Goal: Information Seeking & Learning: Learn about a topic

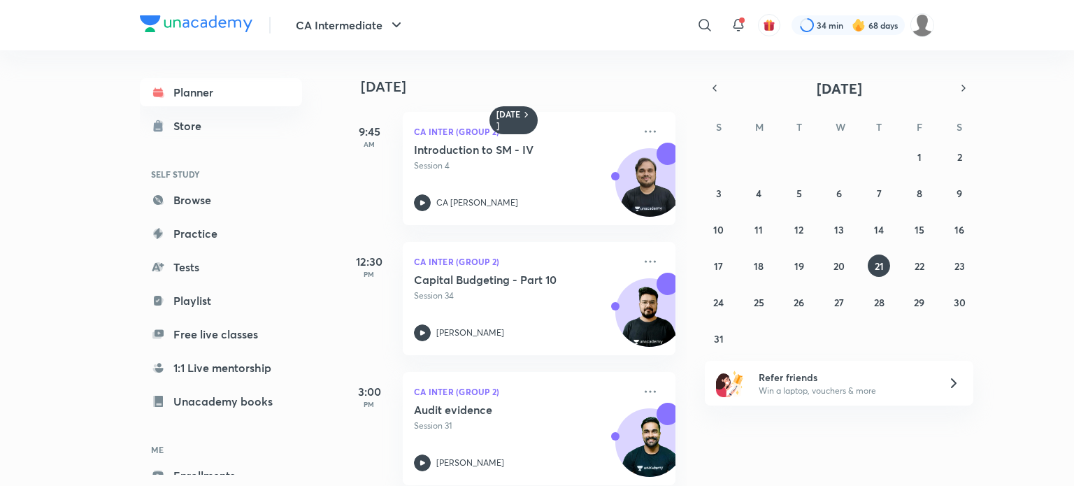
scroll to position [151, 0]
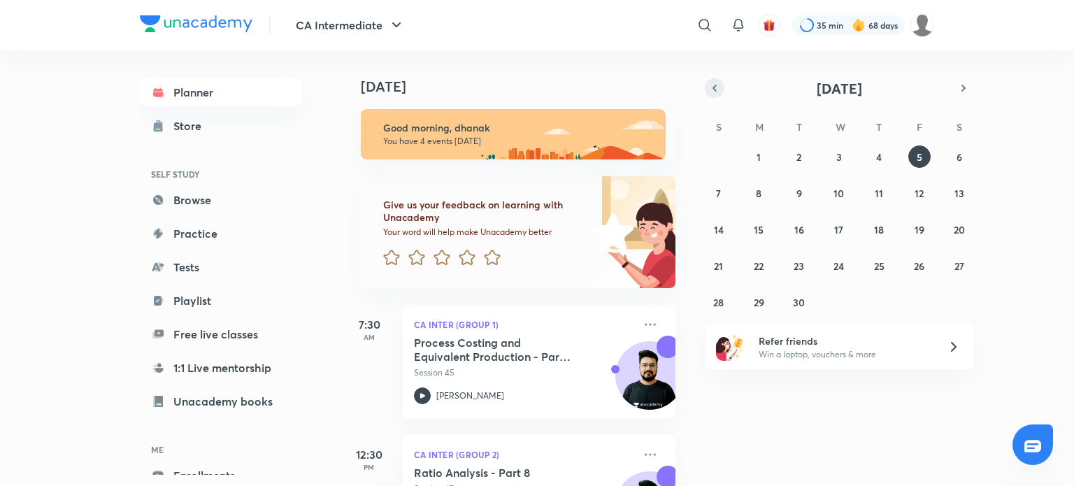
click at [715, 87] on icon "button" at bounding box center [714, 88] width 11 height 13
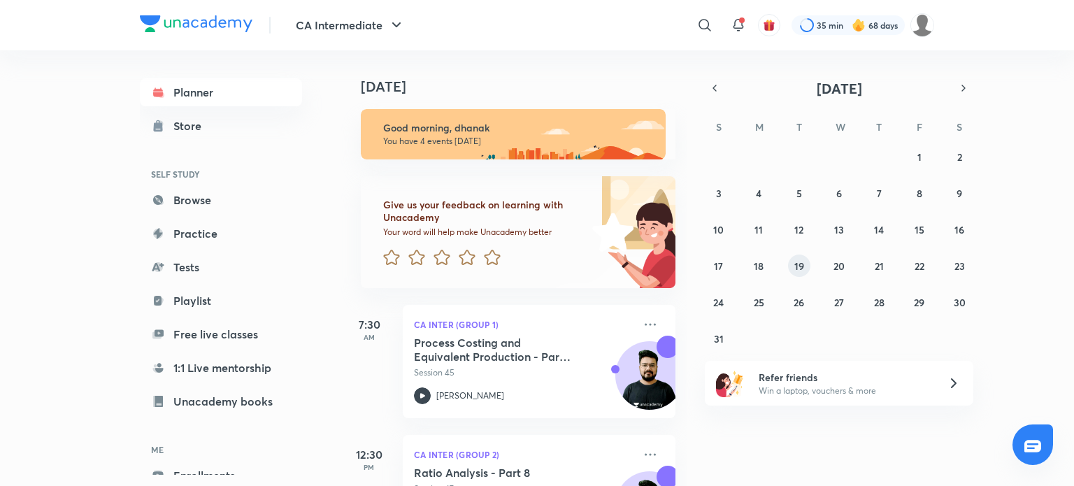
click at [796, 264] on abbr "19" at bounding box center [799, 265] width 10 height 13
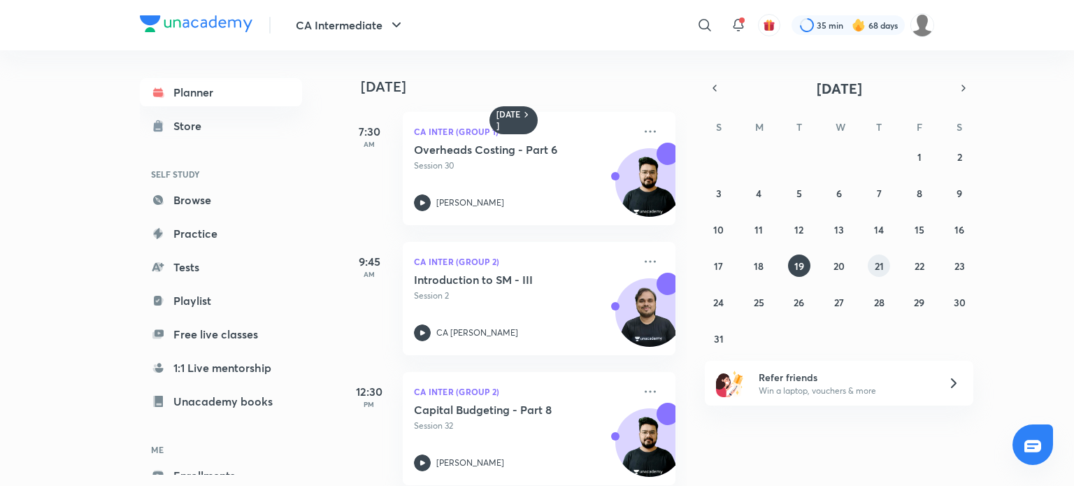
click at [876, 265] on abbr "21" at bounding box center [879, 265] width 9 height 13
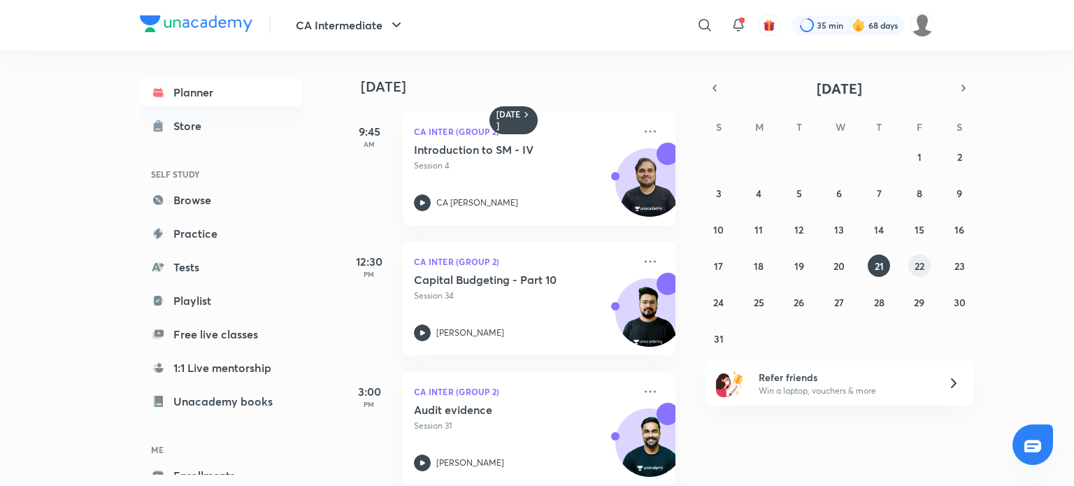
click at [917, 268] on abbr "22" at bounding box center [920, 265] width 10 height 13
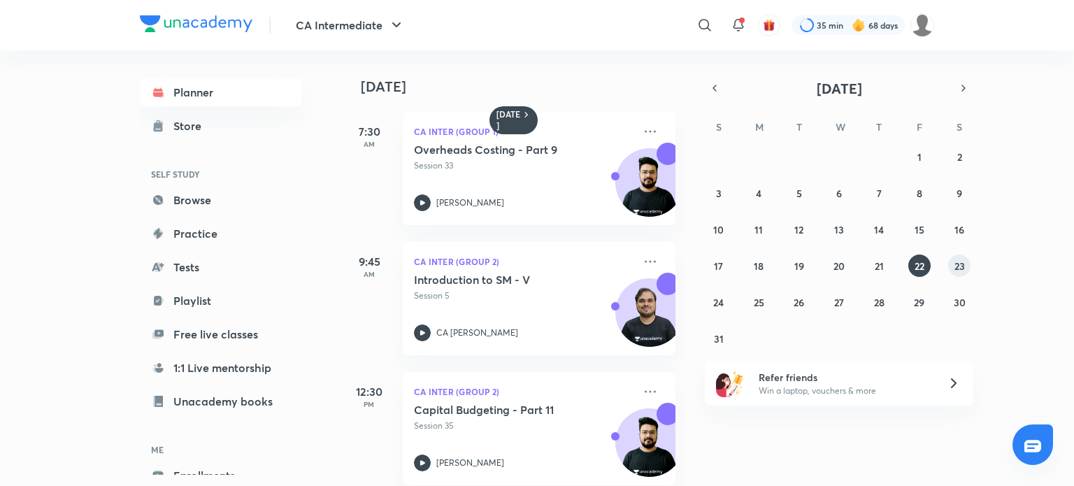
click at [962, 269] on abbr "23" at bounding box center [960, 265] width 10 height 13
click at [719, 299] on abbr "24" at bounding box center [718, 302] width 10 height 13
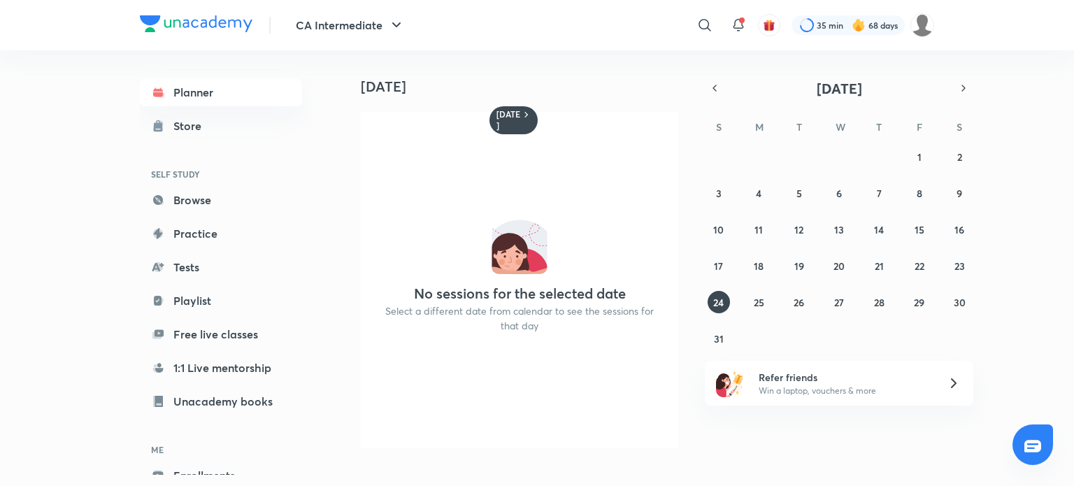
drag, startPoint x: 722, startPoint y: 304, endPoint x: 741, endPoint y: 310, distance: 19.7
click at [741, 310] on div "27 28 29 30 31 1 2 3 4 5 6 7 8 9 10 11 12 13 14 15 16 17 18 19 20 21 22 23 24 2…" at bounding box center [839, 247] width 269 height 204
click at [756, 305] on abbr "25" at bounding box center [759, 302] width 10 height 13
